Goal: Use online tool/utility: Utilize a website feature to perform a specific function

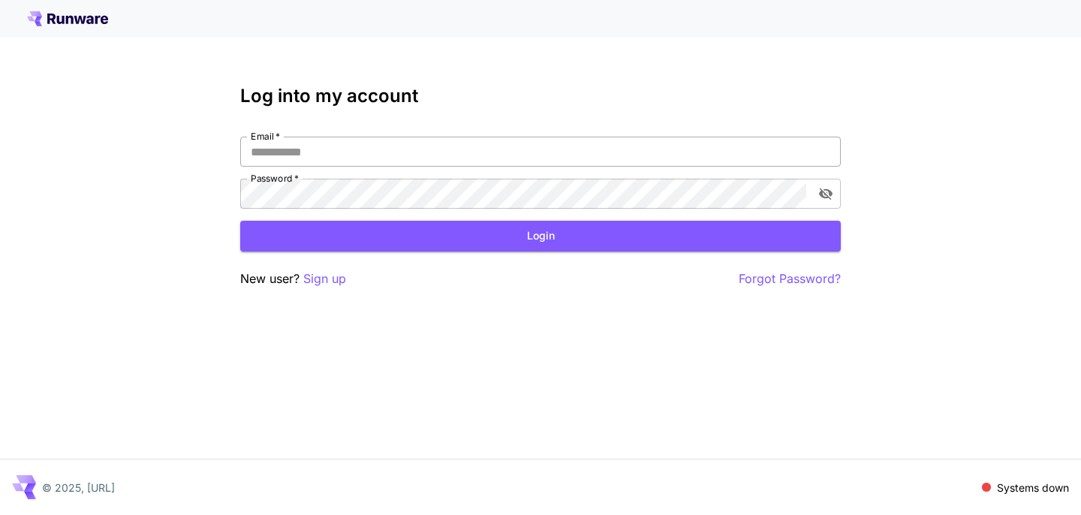
click at [552, 142] on input "Email   *" at bounding box center [540, 152] width 600 height 30
type input "**********"
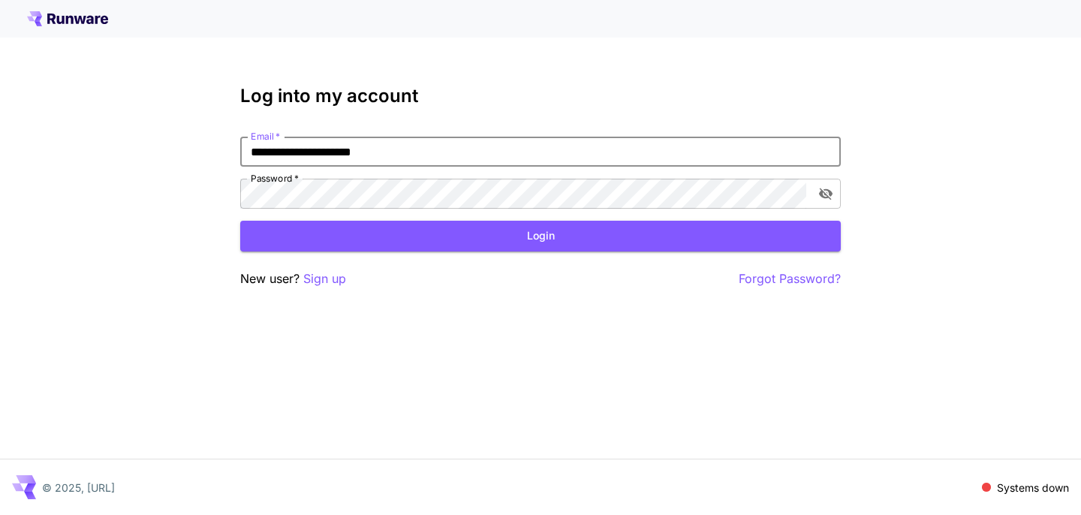
click button "Login" at bounding box center [540, 236] width 600 height 31
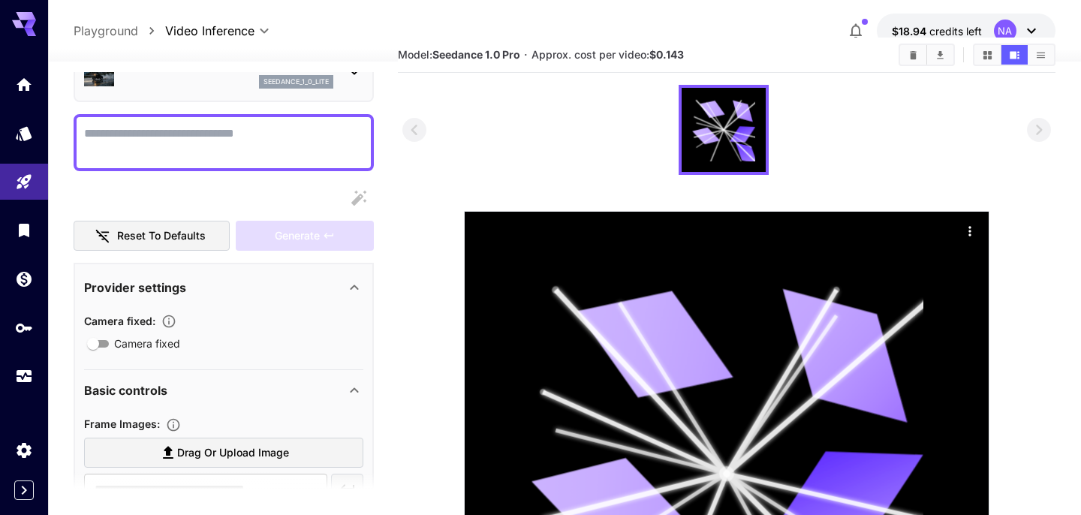
scroll to position [92, 0]
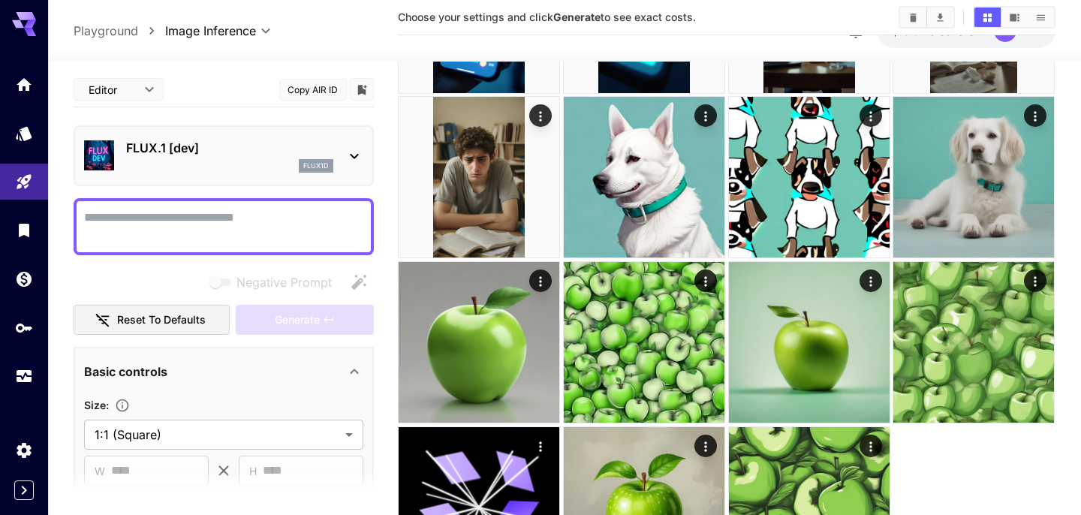
scroll to position [1627, 0]
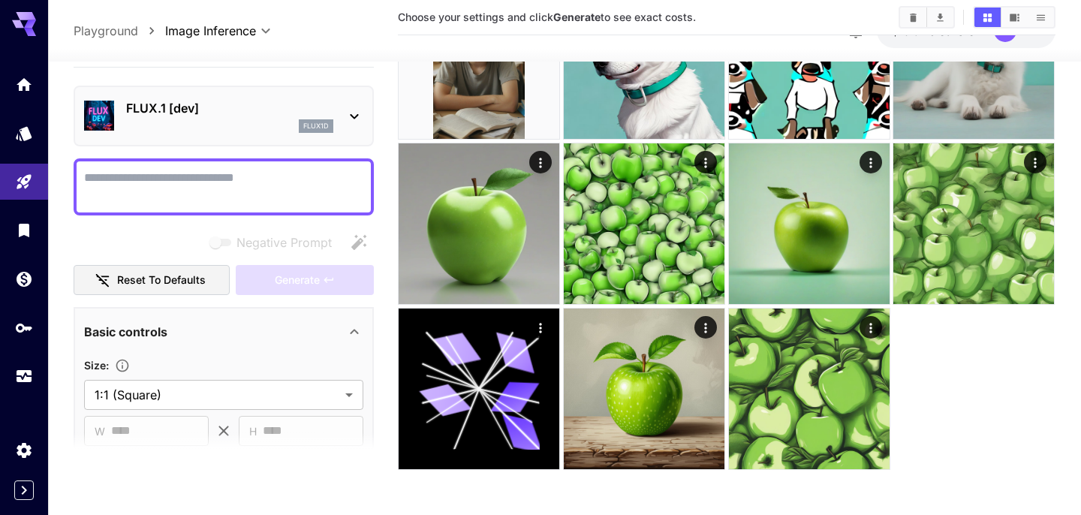
click at [119, 36] on p "Playground" at bounding box center [106, 31] width 65 height 18
click at [15, 137] on link at bounding box center [24, 133] width 48 height 37
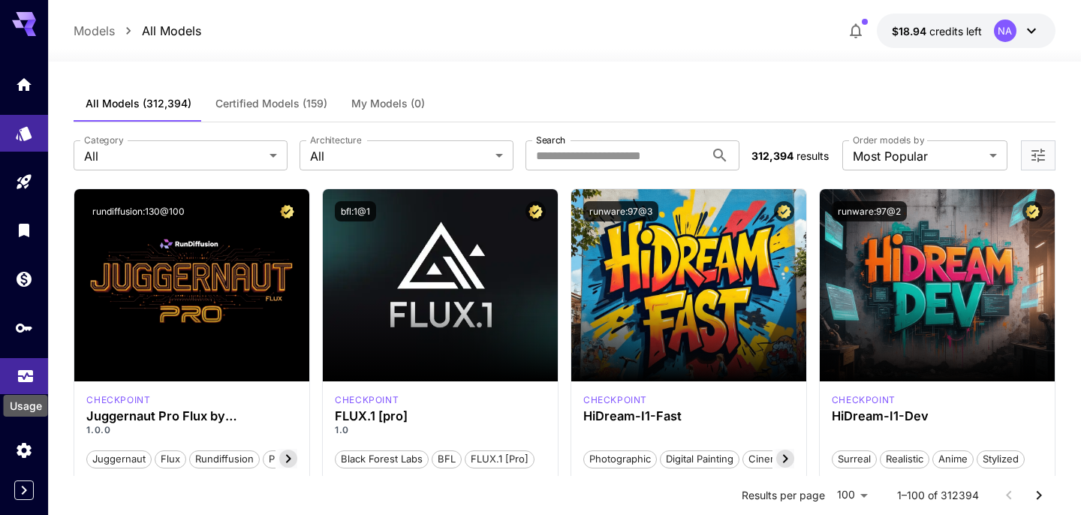
click at [26, 377] on icon "Usage" at bounding box center [25, 374] width 15 height 8
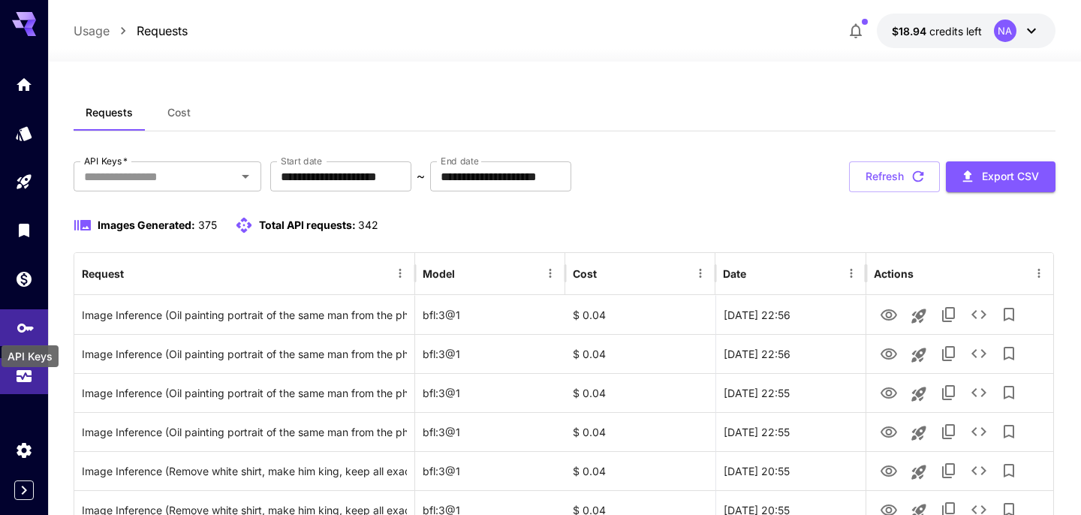
click at [24, 330] on icon "API Keys" at bounding box center [26, 323] width 18 height 18
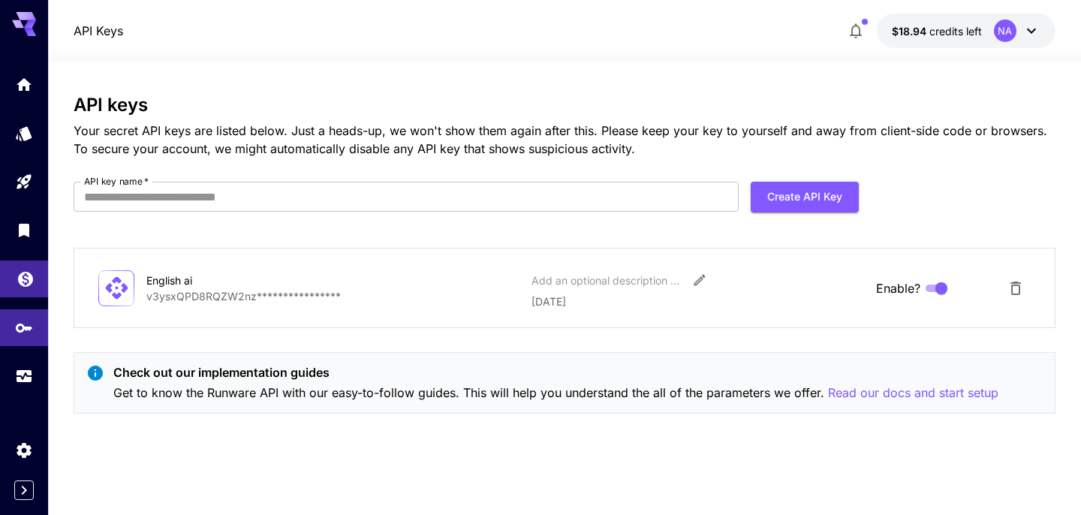
click at [14, 296] on link at bounding box center [24, 278] width 48 height 37
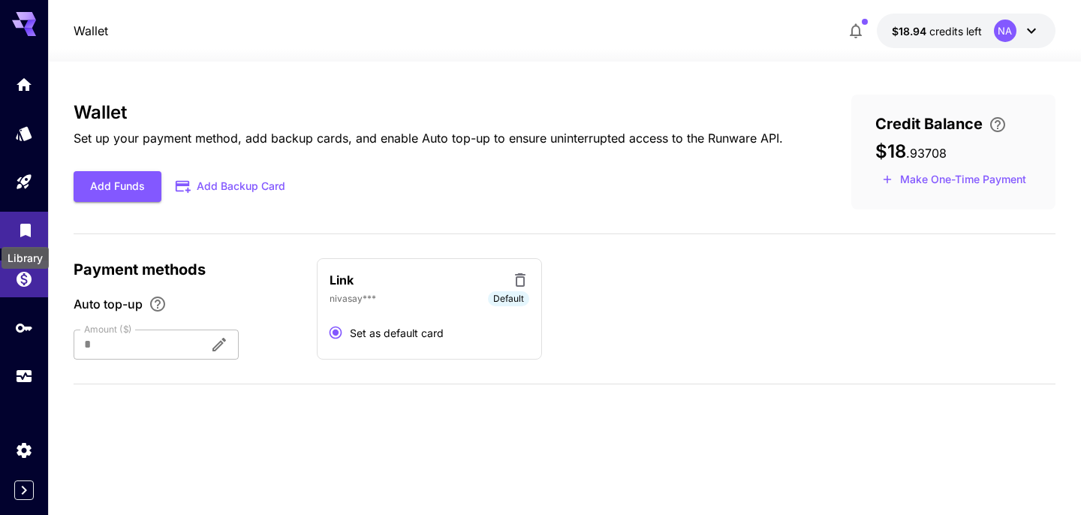
click at [20, 231] on icon "Library" at bounding box center [26, 226] width 18 height 18
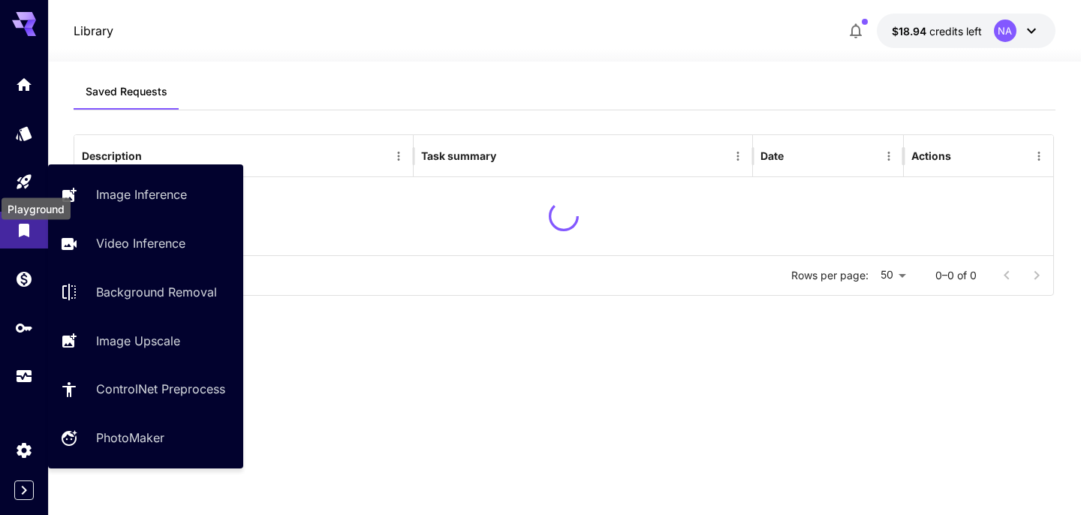
click at [21, 161] on div at bounding box center [24, 230] width 48 height 328
click at [29, 189] on link at bounding box center [24, 182] width 48 height 37
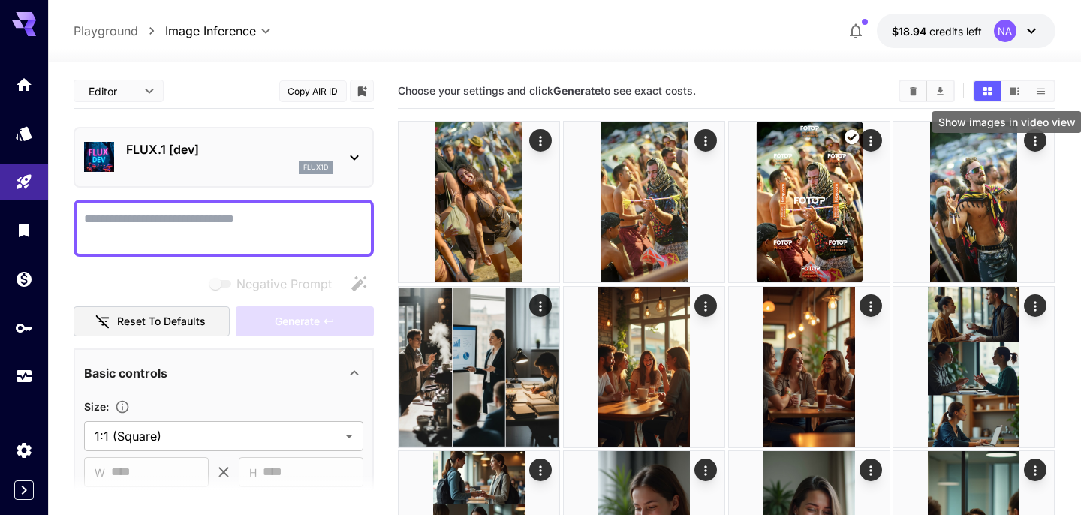
click at [1025, 92] on button "Show images in video view" at bounding box center [1014, 91] width 26 height 20
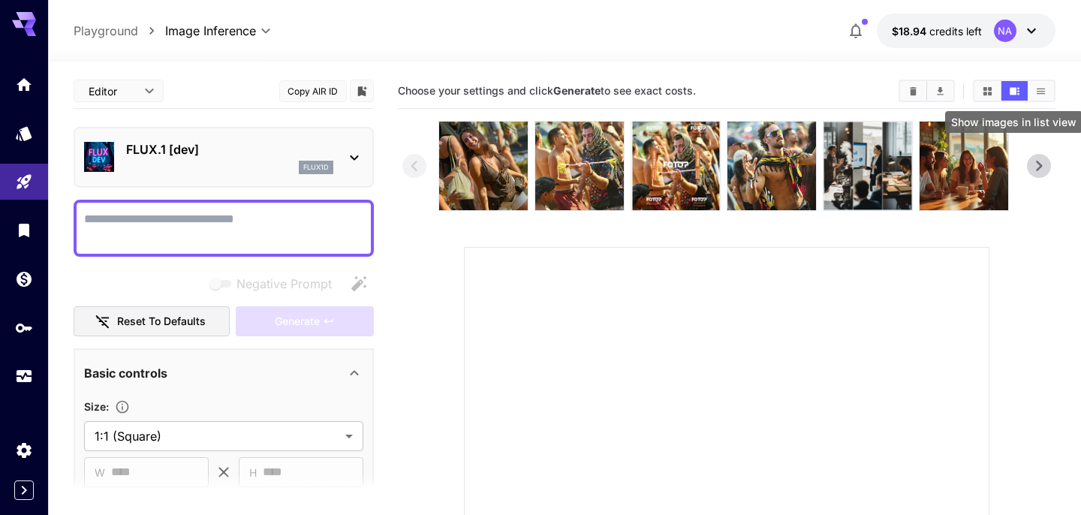
click at [1037, 89] on icon "Show images in list view" at bounding box center [1040, 91] width 11 height 11
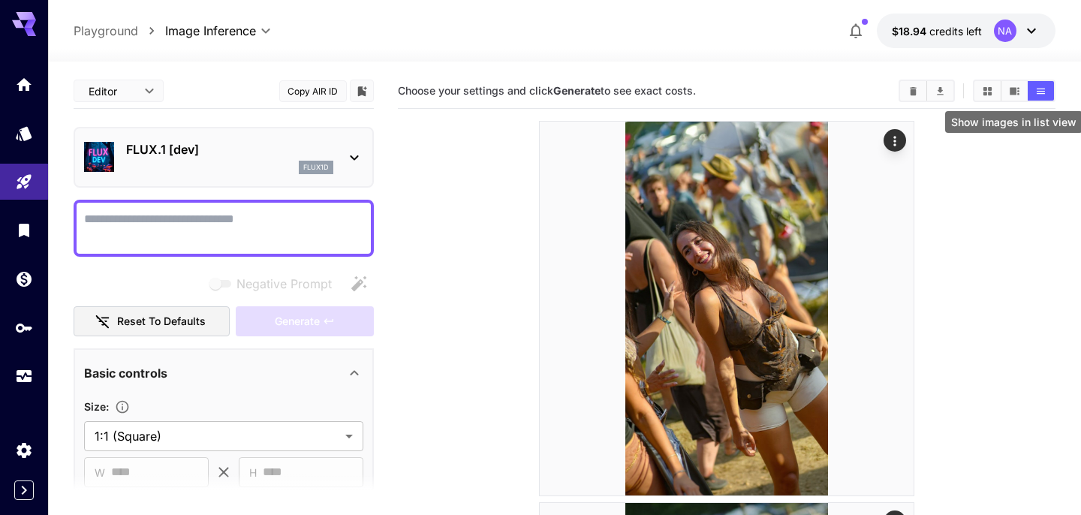
click at [1040, 89] on icon "Show images in list view" at bounding box center [1040, 91] width 11 height 11
click at [991, 89] on icon "Show images in grid view" at bounding box center [987, 90] width 8 height 8
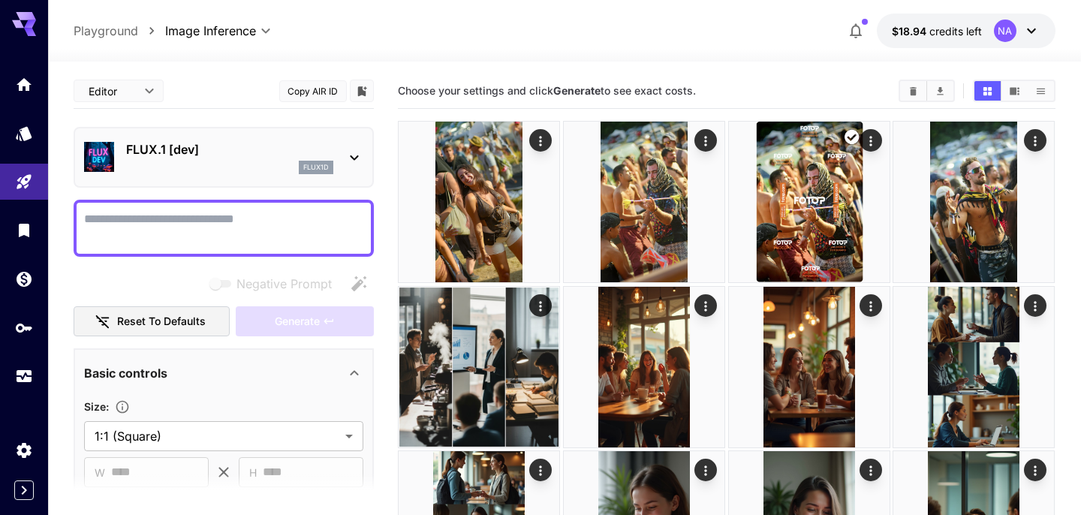
click at [105, 34] on p "Playground" at bounding box center [106, 31] width 65 height 18
click at [962, 31] on span "credits left" at bounding box center [955, 31] width 53 height 13
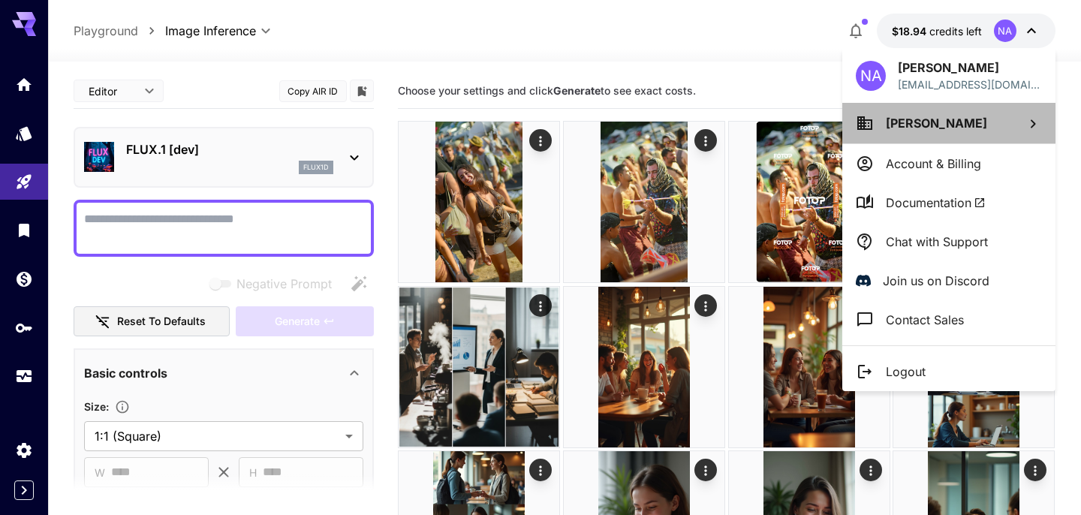
click at [937, 128] on span "Niv Asayag" at bounding box center [936, 123] width 101 height 15
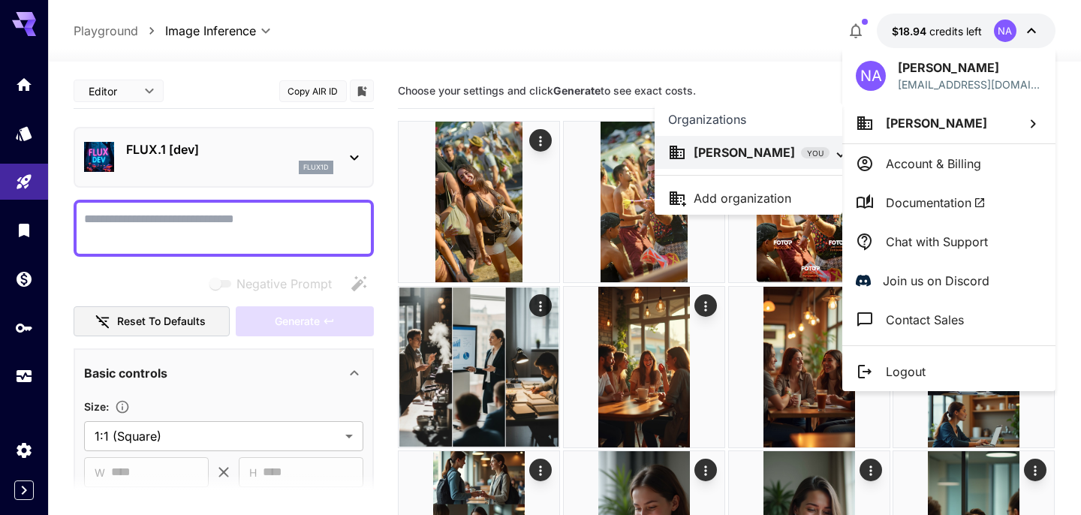
click at [732, 151] on p "Niv Asayag" at bounding box center [744, 152] width 101 height 18
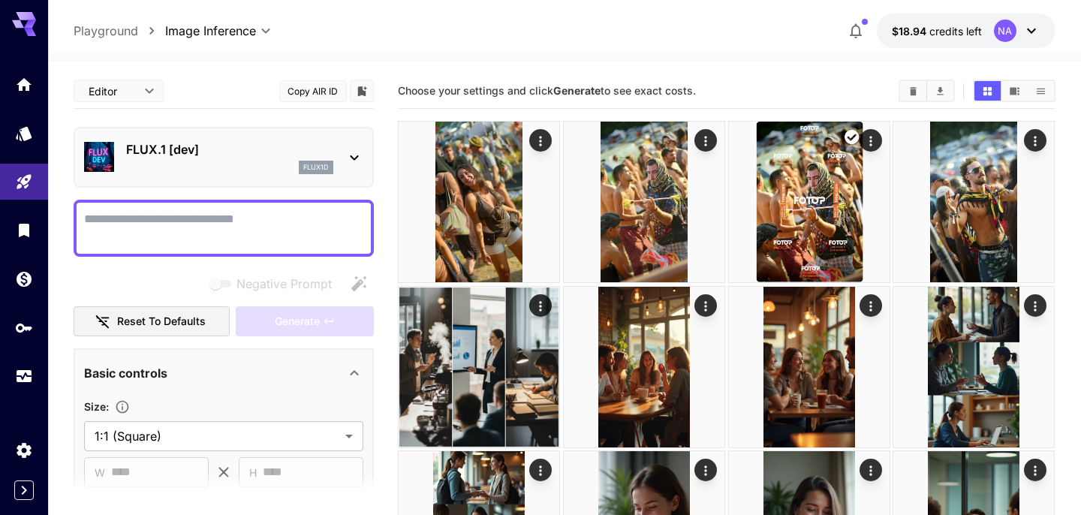
click at [624, 28] on div "**********" at bounding box center [564, 31] width 981 height 35
click at [14, 384] on link at bounding box center [24, 376] width 48 height 37
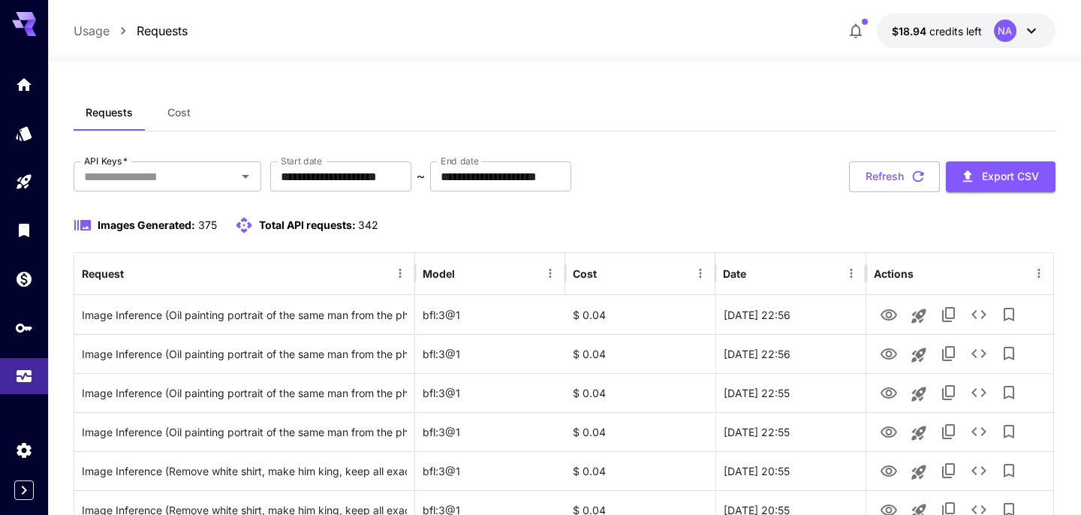
click at [22, 17] on icon at bounding box center [24, 20] width 24 height 16
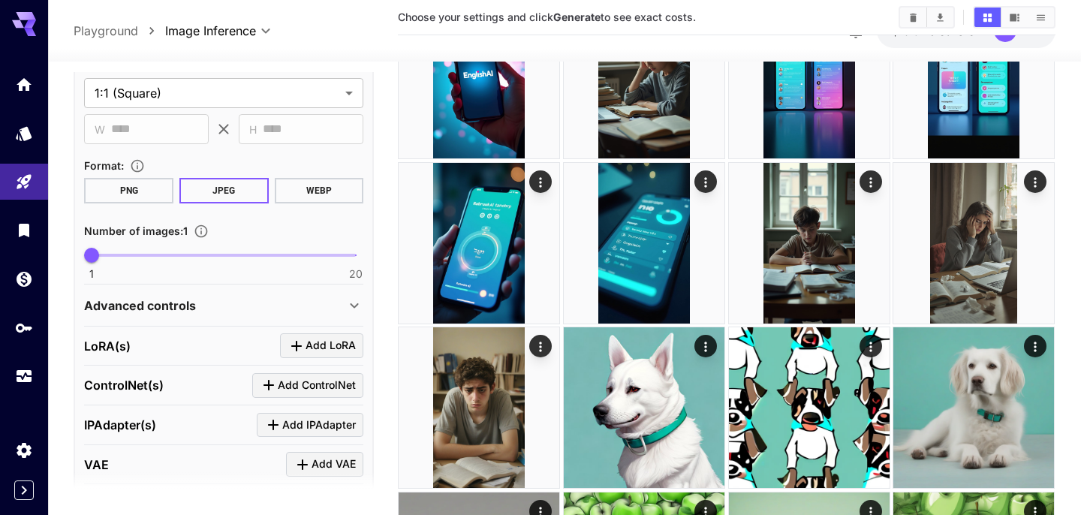
scroll to position [1338, 0]
